Goal: Task Accomplishment & Management: Complete application form

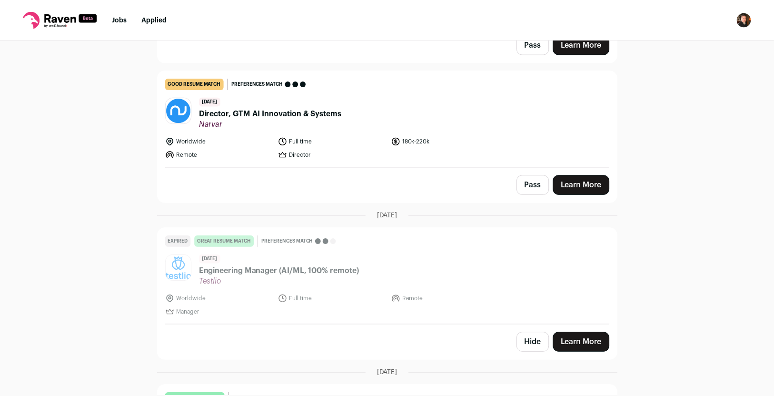
scroll to position [1809, 0]
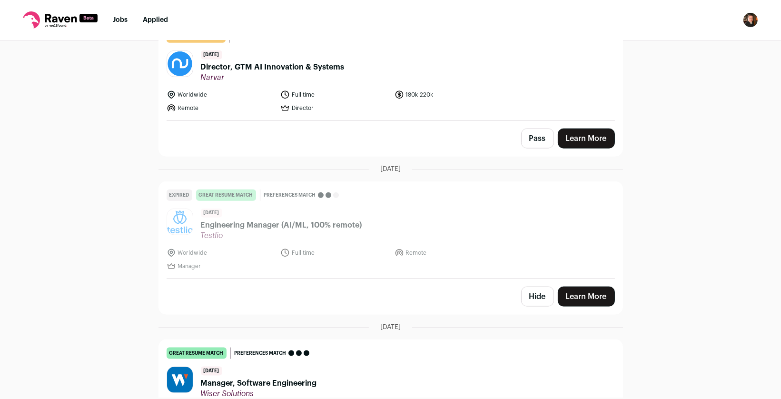
click at [255, 377] on span "Manager, Software Engineering" at bounding box center [259, 382] width 116 height 11
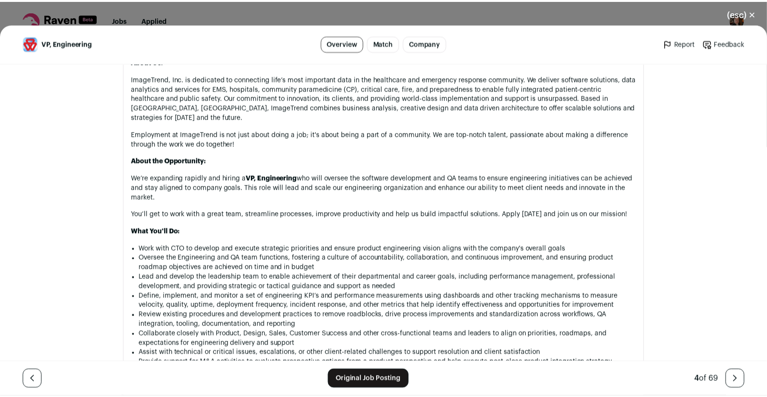
scroll to position [571, 0]
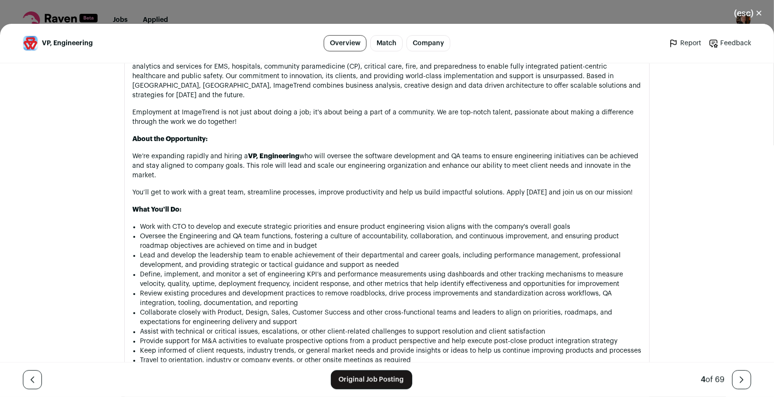
click at [745, 12] on button "(esc) ✕" at bounding box center [748, 13] width 51 height 21
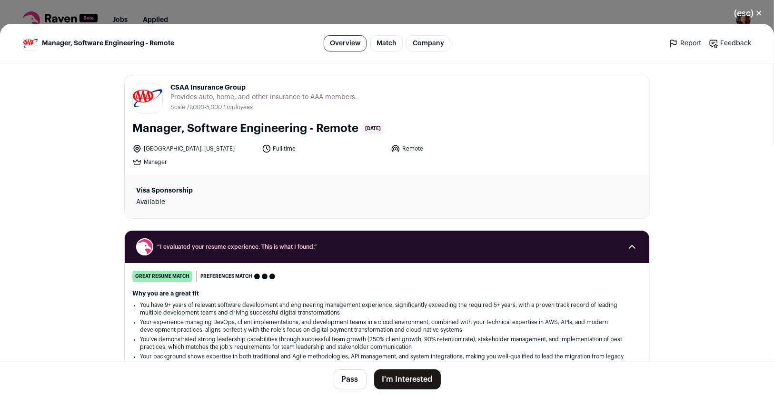
click at [398, 378] on button "I'm Interested" at bounding box center [407, 379] width 67 height 20
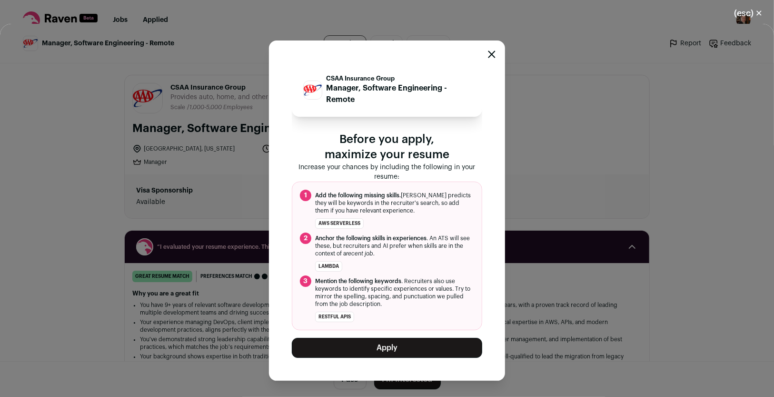
click at [373, 351] on button "Apply" at bounding box center [387, 348] width 190 height 20
